Goal: Information Seeking & Learning: Learn about a topic

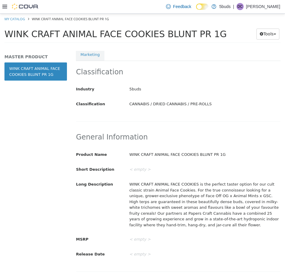
scroll to position [89, 0]
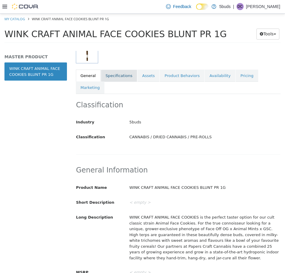
click at [119, 72] on link "Specifications" at bounding box center [119, 75] width 36 height 12
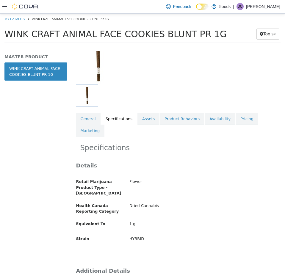
scroll to position [39, 0]
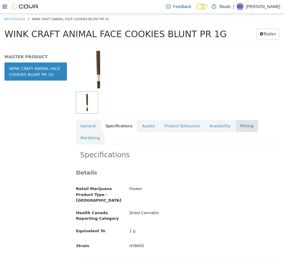
click at [240, 127] on link "Pricing" at bounding box center [247, 126] width 23 height 12
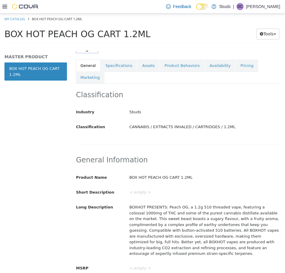
scroll to position [89, 0]
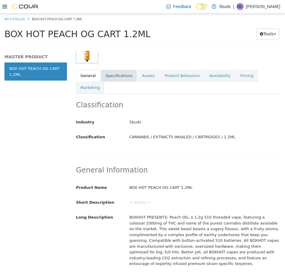
click at [121, 78] on link "Specifications" at bounding box center [119, 75] width 36 height 12
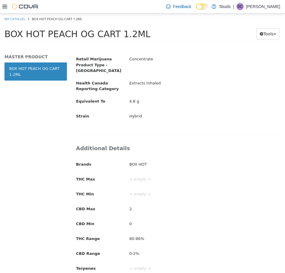
scroll to position [179, 0]
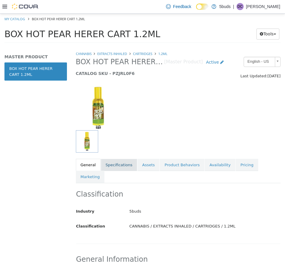
click at [119, 165] on link "Specifications" at bounding box center [119, 165] width 36 height 12
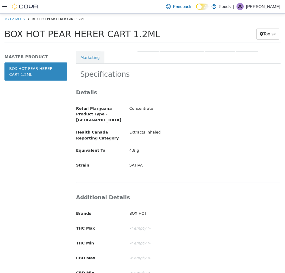
scroll to position [120, 0]
drag, startPoint x: 115, startPoint y: 30, endPoint x: -3, endPoint y: 30, distance: 117.6
click at [0, 30] on html "Saving Bulk Changes... × My Catalog BOX HOT PEAR HERER CART 1.2ML BOX HOT PEAR …" at bounding box center [142, 29] width 285 height 33
copy span "BOX HOT PEAR HERER CART"
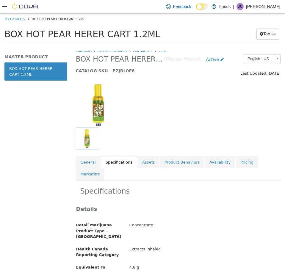
scroll to position [0, 0]
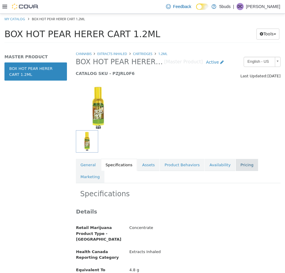
drag, startPoint x: 234, startPoint y: 164, endPoint x: 228, endPoint y: 164, distance: 6.3
click at [236, 164] on link "Pricing" at bounding box center [247, 165] width 23 height 12
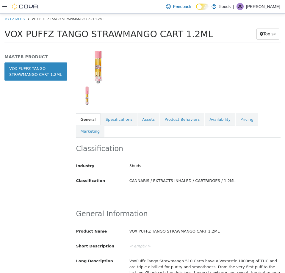
scroll to position [90, 0]
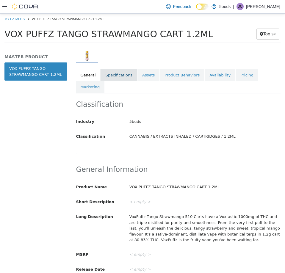
click at [107, 71] on link "Specifications" at bounding box center [119, 75] width 36 height 12
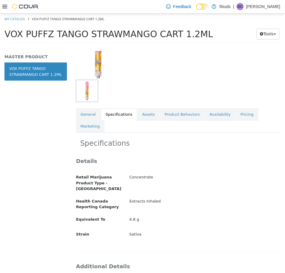
scroll to position [1, 0]
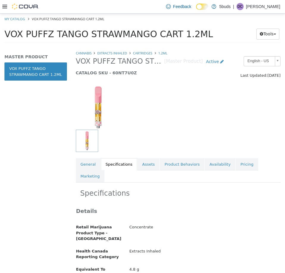
drag, startPoint x: 167, startPoint y: 33, endPoint x: 4, endPoint y: 33, distance: 163.4
click at [4, 33] on div "VOX PUFFZ TANGO STRAWMANGO CART 1.2ML Tools Clone Print Labels" at bounding box center [142, 35] width 285 height 23
copy span "VOX PUFFZ TANGO STRAWMANGO CART"
drag, startPoint x: 234, startPoint y: 165, endPoint x: 231, endPoint y: 167, distance: 4.0
click at [236, 165] on link "Pricing" at bounding box center [247, 164] width 23 height 12
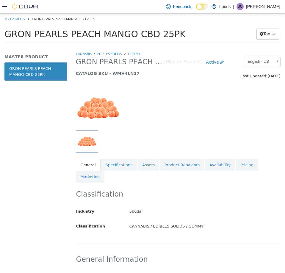
drag, startPoint x: 146, startPoint y: 35, endPoint x: 8, endPoint y: 35, distance: 137.5
click at [5, 35] on span "GRON PEARLS PEACH MANGO CBD 25PK" at bounding box center [94, 34] width 181 height 10
copy span "GRON PEARLS PEACH MANGO CBD"
click at [126, 166] on link "Specifications" at bounding box center [119, 165] width 36 height 12
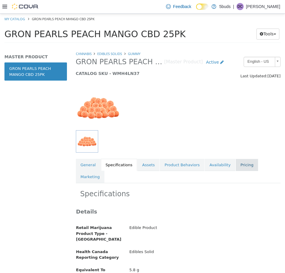
click at [237, 163] on link "Pricing" at bounding box center [247, 165] width 23 height 12
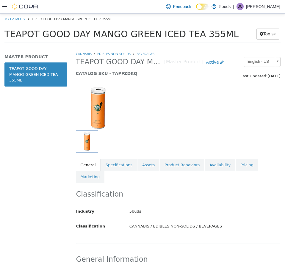
drag, startPoint x: 187, startPoint y: 35, endPoint x: 7, endPoint y: 34, distance: 180.4
click at [7, 34] on span "TEAPOT GOOD DAY MANGO GREEN ICED TEA 355ML" at bounding box center [121, 34] width 234 height 10
click at [219, 34] on h1 "TEAPOT GOOD DAY MANGO GREEN ICED TEA 355ML" at bounding box center [127, 34] width 247 height 12
drag, startPoint x: 210, startPoint y: 33, endPoint x: 6, endPoint y: 32, distance: 204.5
click at [6, 32] on h1 "TEAPOT GOOD DAY MANGO GREEN ICED TEA 355ML" at bounding box center [127, 34] width 247 height 12
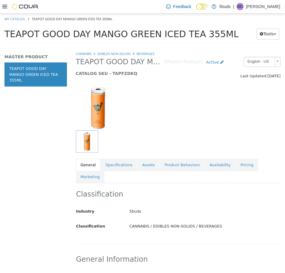
copy span "TEAPOT GOOD DAY MANGO GREEN ICED TEA 355ML"
click at [236, 164] on link "Pricing" at bounding box center [247, 165] width 23 height 12
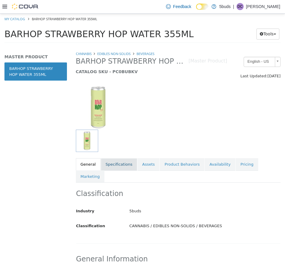
click at [109, 166] on link "Specifications" at bounding box center [119, 164] width 36 height 12
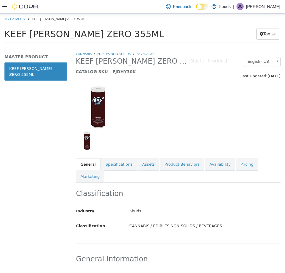
drag, startPoint x: 116, startPoint y: 164, endPoint x: 131, endPoint y: 151, distance: 19.4
click at [117, 164] on link "Specifications" at bounding box center [119, 164] width 36 height 12
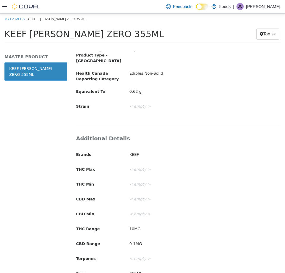
scroll to position [188, 0]
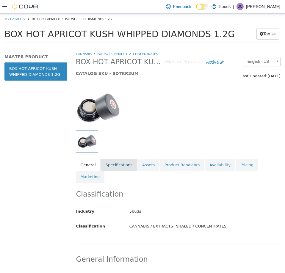
click at [116, 166] on link "Specifications" at bounding box center [119, 165] width 36 height 12
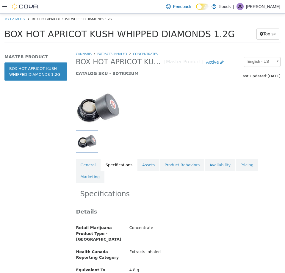
drag, startPoint x: 213, startPoint y: 36, endPoint x: 6, endPoint y: 35, distance: 206.8
click at [6, 35] on h1 "BOX HOT APRICOT KUSH WHIPPED DIAMONDS 1.2G" at bounding box center [127, 34] width 246 height 12
click at [194, 33] on span "BOX HOT APRICOT KUSH WHIPPED DIAMONDS 1.2G" at bounding box center [119, 34] width 230 height 10
drag, startPoint x: 194, startPoint y: 33, endPoint x: 16, endPoint y: 33, distance: 178.0
click at [5, 32] on span "BOX HOT APRICOT KUSH WHIPPED DIAMONDS 1.2G" at bounding box center [119, 34] width 230 height 10
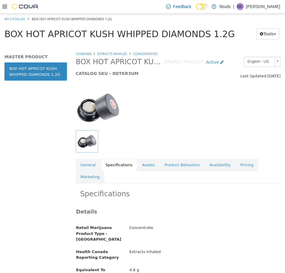
copy span "BOX HOT APRICOT KUSH WHIPPED DIAMONDS"
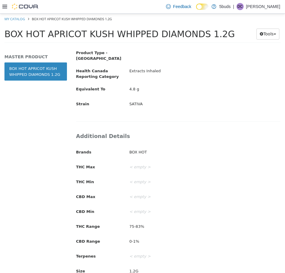
scroll to position [183, 0]
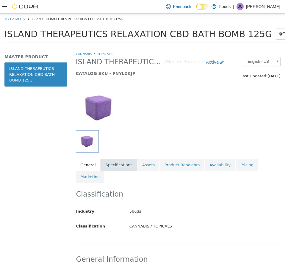
click at [118, 163] on link "Specifications" at bounding box center [119, 165] width 36 height 12
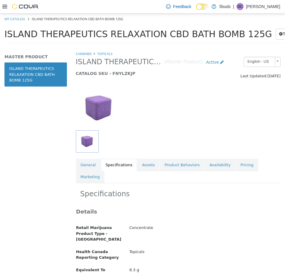
drag, startPoint x: 218, startPoint y: 35, endPoint x: 7, endPoint y: 33, distance: 211.3
click at [7, 33] on span "ISLAND THERAPEUTICS RELAXATION CBD BATH BOMB 125G" at bounding box center [138, 34] width 268 height 10
click at [224, 35] on span "ISLAND THERAPEUTICS RELAXATION CBD BATH BOMB 125G" at bounding box center [138, 34] width 268 height 10
drag, startPoint x: 221, startPoint y: 34, endPoint x: 13, endPoint y: 35, distance: 207.4
click at [3, 37] on div "ISLAND THERAPEUTICS RELAXATION CBD BATH BOMB 125G Tools Clone Print Labels" at bounding box center [142, 35] width 285 height 23
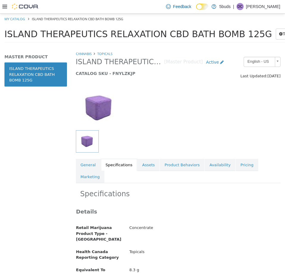
copy span "ISLAND THERAPEUTICS RELAXATION CBD BATH BOMB"
click at [236, 167] on link "Pricing" at bounding box center [247, 165] width 23 height 12
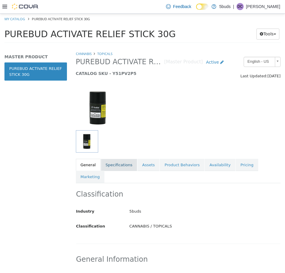
click at [126, 163] on link "Specifications" at bounding box center [119, 165] width 36 height 12
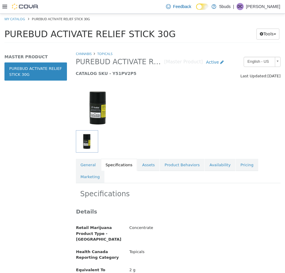
drag, startPoint x: 135, startPoint y: 35, endPoint x: 5, endPoint y: 35, distance: 129.8
click at [5, 35] on span "PUREBUD ACTIVATE RELIEF STICK 30G" at bounding box center [89, 34] width 171 height 10
copy span "PUREBUD ACTIVATE RELIEF STICK"
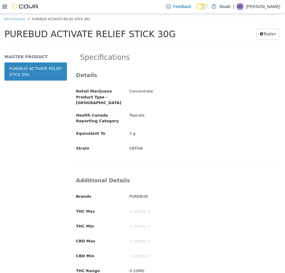
scroll to position [39, 0]
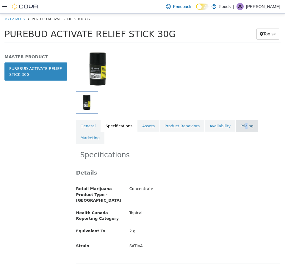
click at [236, 124] on link "Pricing" at bounding box center [247, 126] width 23 height 12
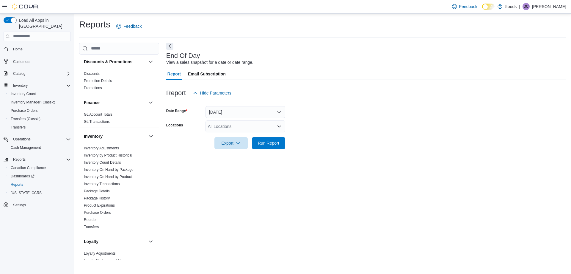
scroll to position [200, 0]
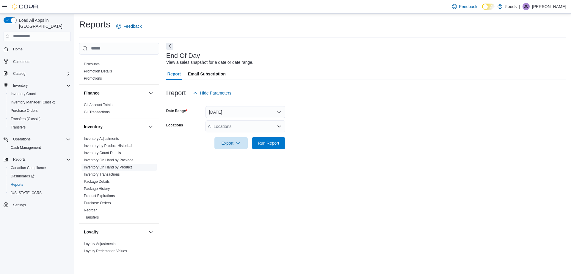
click at [123, 165] on link "Inventory On Hand by Product" at bounding box center [108, 167] width 48 height 4
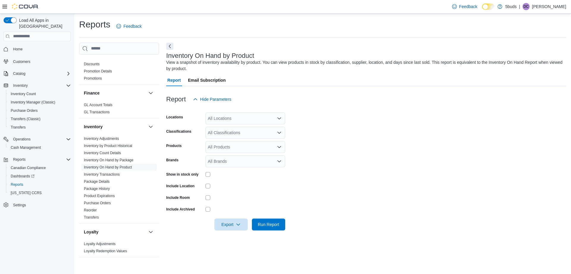
click at [237, 118] on div "All Locations" at bounding box center [246, 118] width 80 height 12
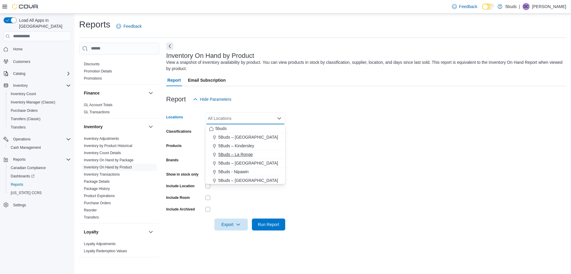
click at [247, 154] on span "5Buds – La Ronge" at bounding box center [235, 154] width 35 height 6
drag, startPoint x: 323, startPoint y: 136, endPoint x: 270, endPoint y: 132, distance: 53.4
click at [323, 136] on form "Locations 5Buds – La Ronge Combo box. Selected. 5Buds – La Ronge. Press Backspa…" at bounding box center [366, 167] width 400 height 125
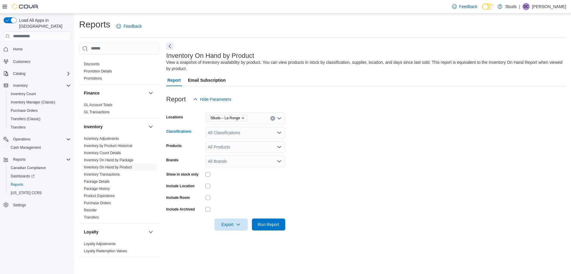
click at [251, 132] on div "All Classifications" at bounding box center [246, 132] width 80 height 12
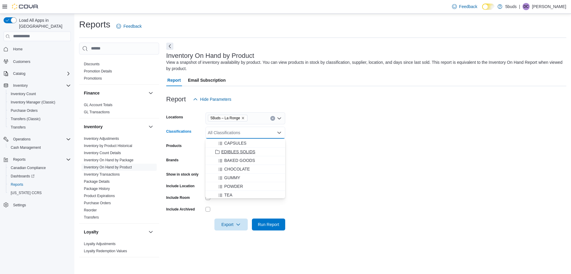
scroll to position [208, 0]
click at [244, 140] on span "EDIBLES SOLIDS" at bounding box center [238, 141] width 34 height 6
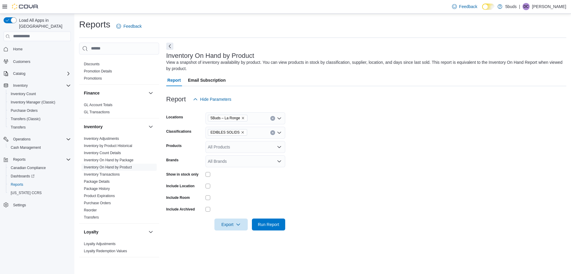
click at [346, 173] on form "Locations 5Buds – La Ronge Classifications EDIBLES SOLIDS Products All Products…" at bounding box center [366, 167] width 400 height 125
click at [211, 174] on div at bounding box center [246, 174] width 80 height 5
